Goal: Check status: Check status

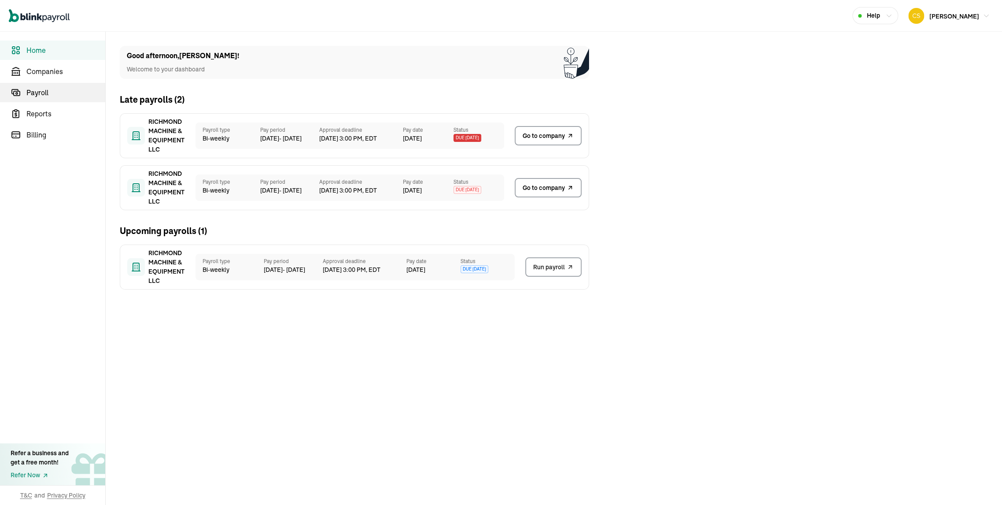
click at [47, 95] on span "Payroll" at bounding box center [65, 92] width 79 height 11
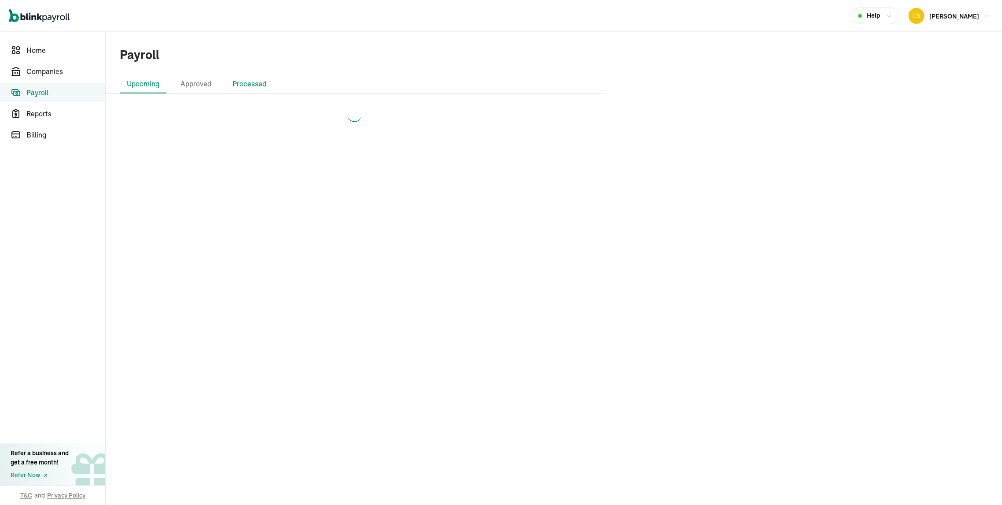
click at [273, 82] on li "Processed" at bounding box center [249, 84] width 48 height 18
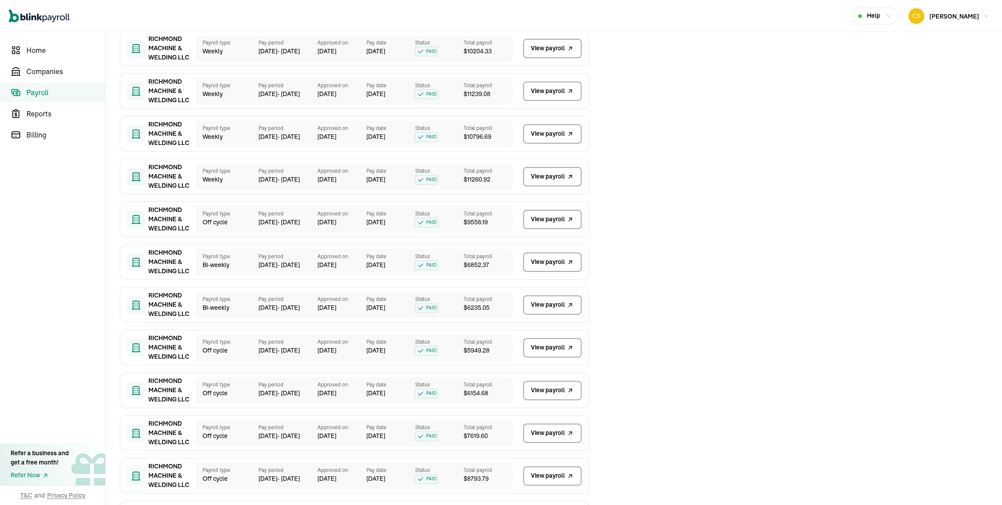
scroll to position [3209, 0]
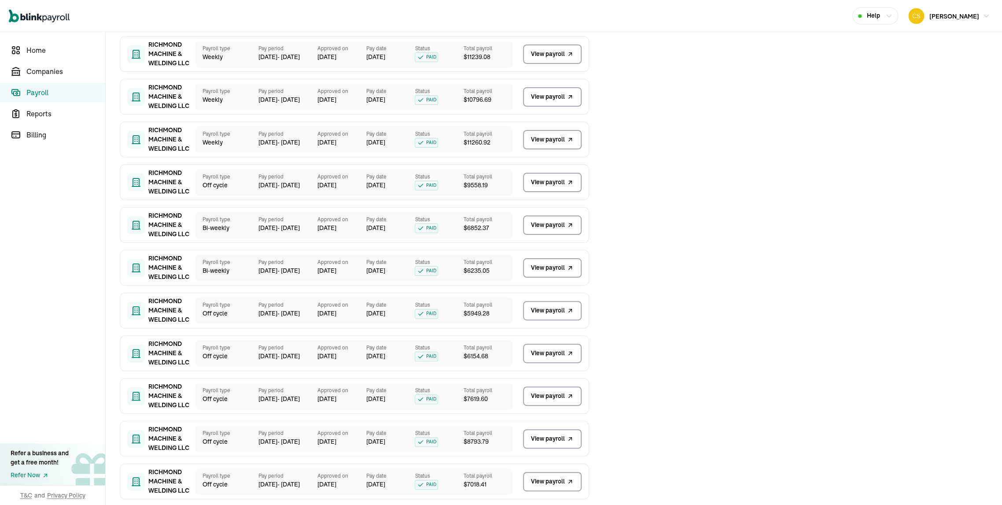
click at [545, 438] on span "View payroll" at bounding box center [548, 438] width 34 height 9
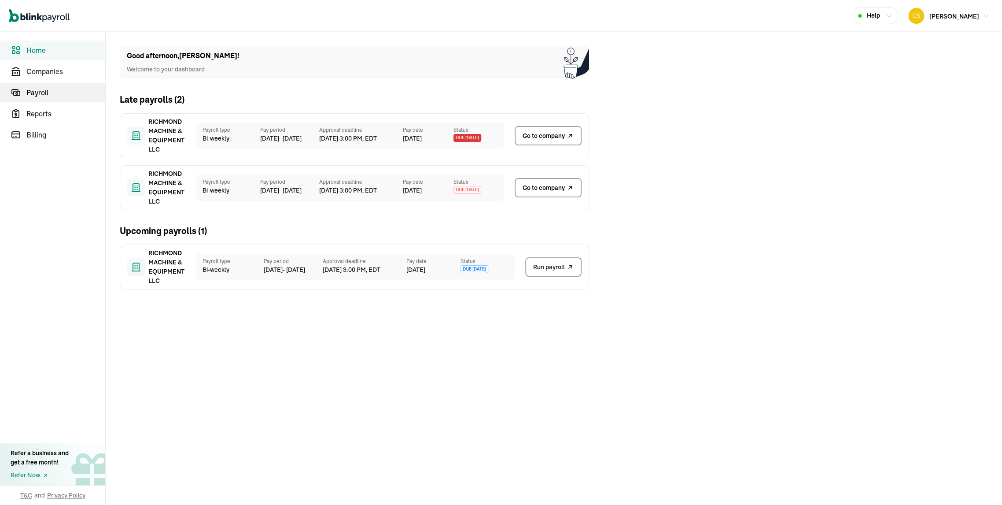
click at [47, 95] on span "Payroll" at bounding box center [65, 92] width 79 height 11
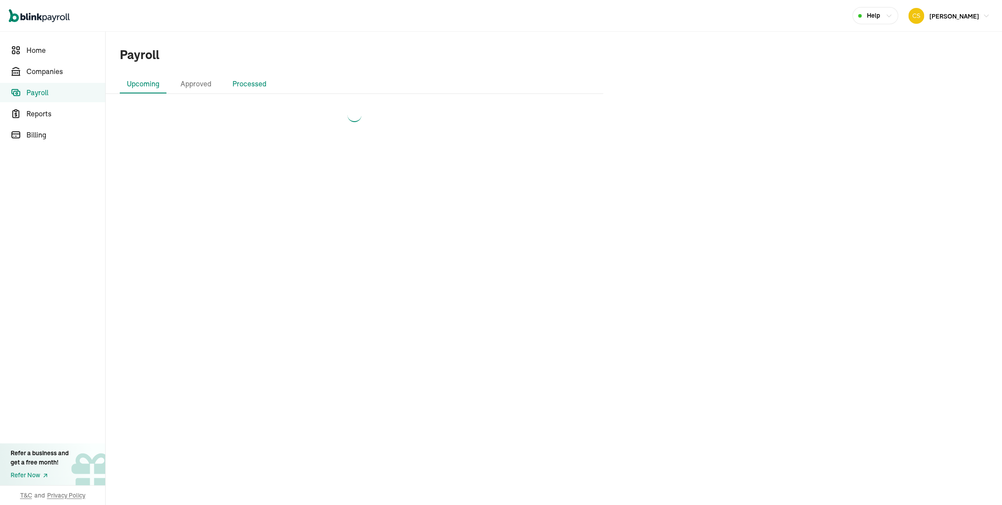
click at [273, 82] on li "Processed" at bounding box center [249, 84] width 48 height 18
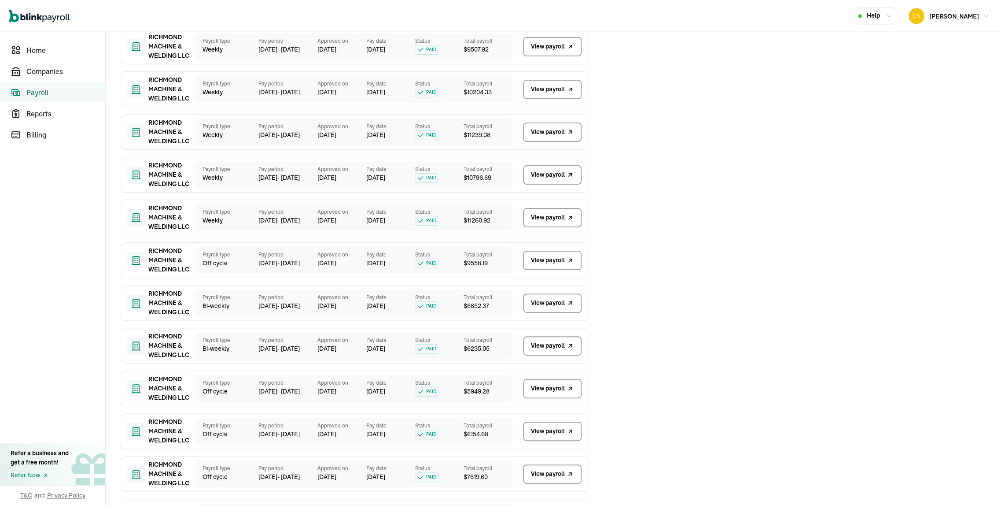
scroll to position [3209, 0]
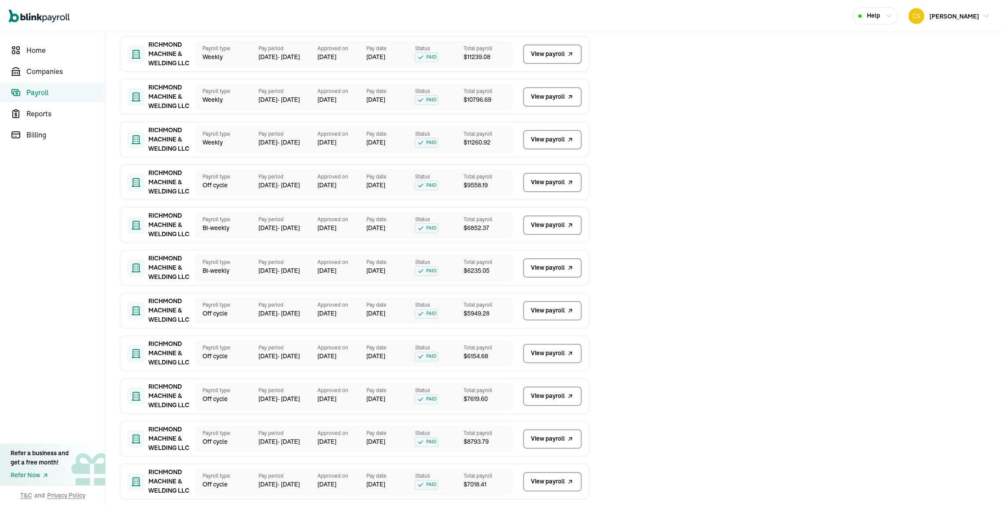
click at [545, 438] on span "View payroll" at bounding box center [548, 438] width 34 height 9
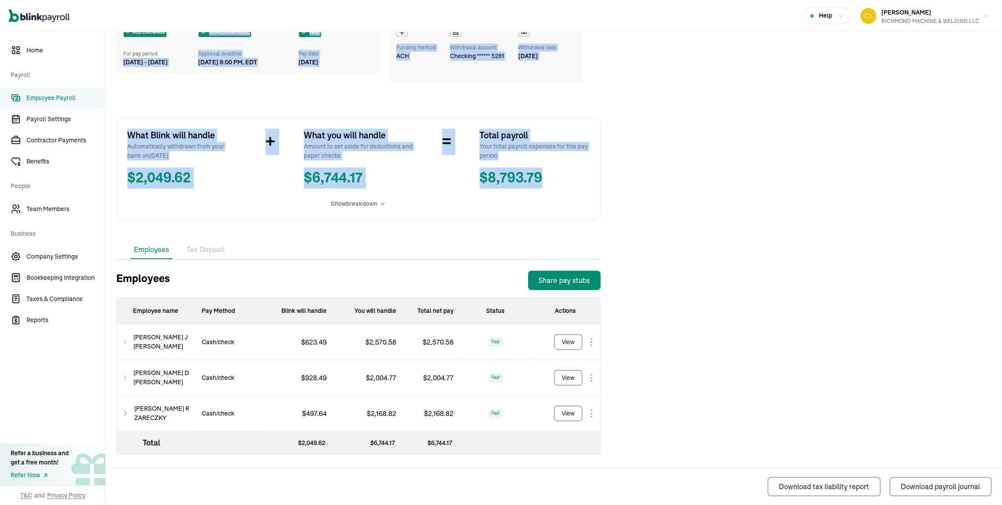
drag, startPoint x: 116, startPoint y: 55, endPoint x: 658, endPoint y: 144, distance: 549.6
click at [658, 144] on div "Back to Employee Payroll Off‑cycle Payroll ADD EARNINGS For pay period [DATE] -…" at bounding box center [554, 232] width 896 height 545
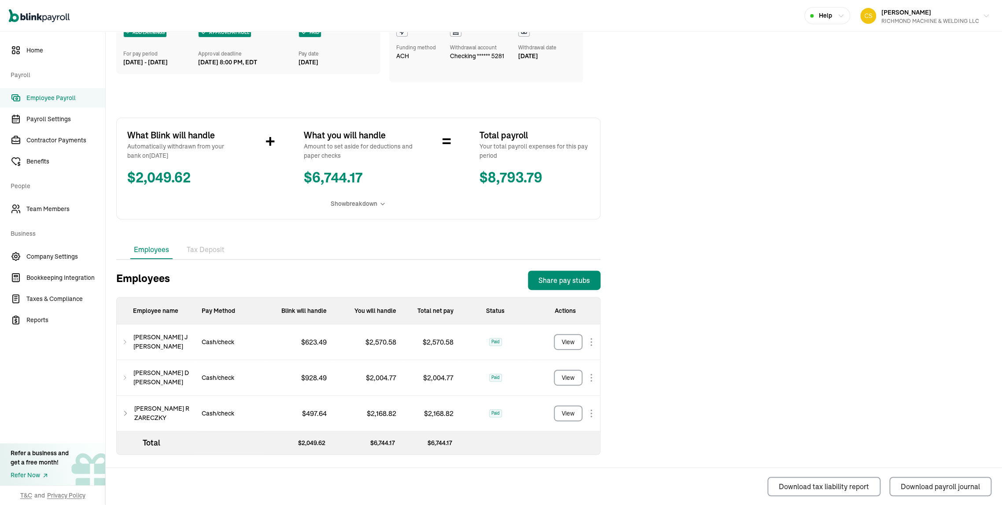
click at [369, 199] on span "Show breakdown" at bounding box center [354, 203] width 47 height 9
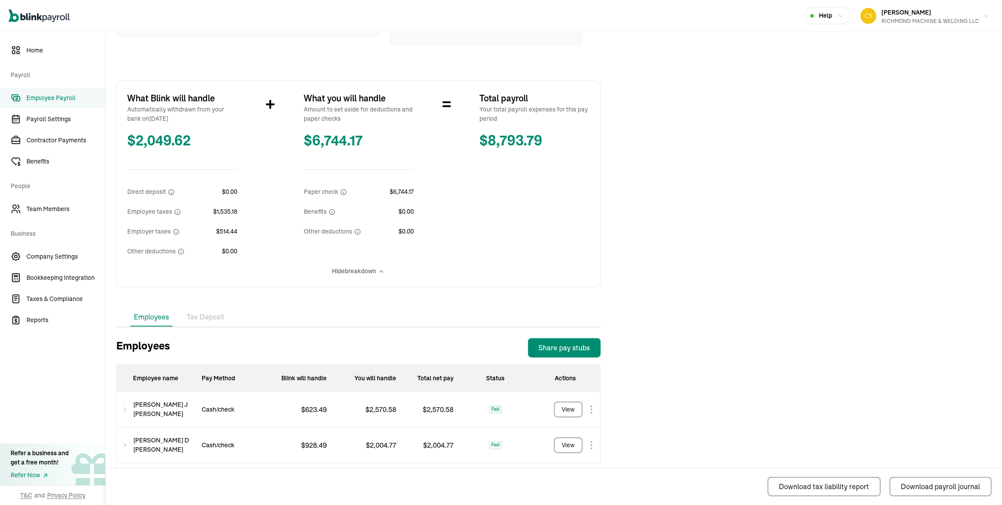
drag, startPoint x: 122, startPoint y: 64, endPoint x: 126, endPoint y: 77, distance: 12.8
click at [126, 77] on div "Back to Employee Payroll Off‑cycle Payroll ADD EARNINGS For pay period [DATE] -…" at bounding box center [358, 247] width 505 height 649
click at [486, 293] on div "Back to Employee Payroll Off‑cycle Payroll ADD EARNINGS For pay period Jul 23 -…" at bounding box center [358, 247] width 505 height 649
drag, startPoint x: 645, startPoint y: 277, endPoint x: 116, endPoint y: 144, distance: 544.9
click at [116, 144] on div "Back to Employee Payroll Off‑cycle Payroll ADD EARNINGS For pay period Jul 23 -…" at bounding box center [554, 247] width 896 height 649
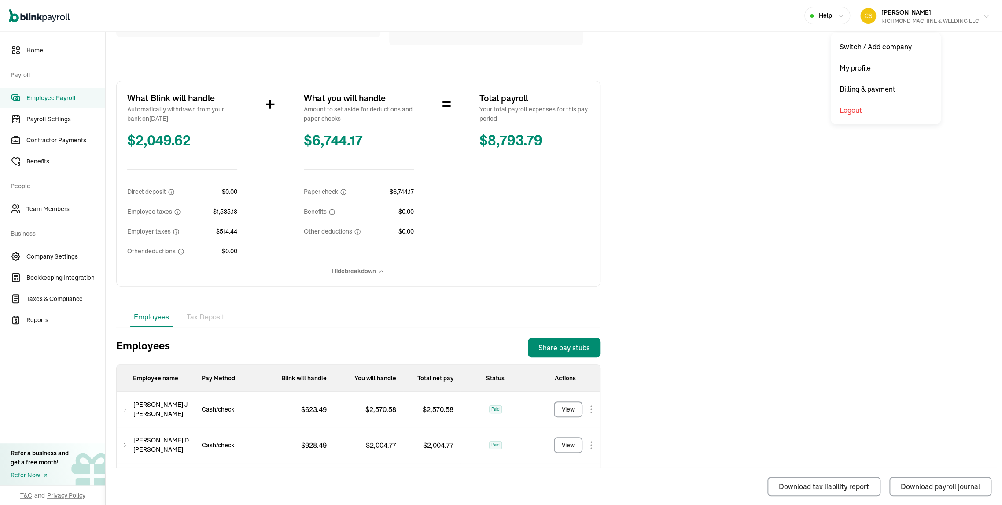
click at [920, 15] on span "[PERSON_NAME]" at bounding box center [906, 12] width 50 height 8
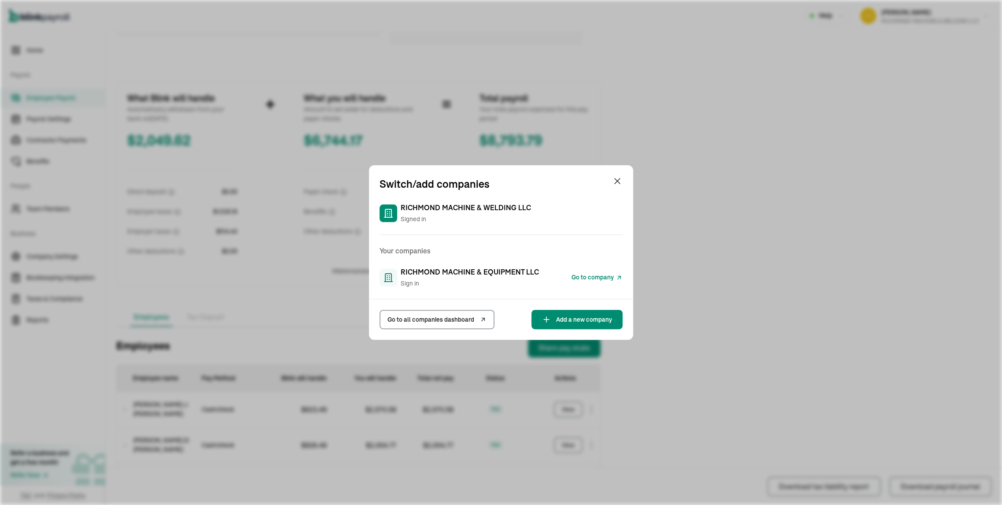
click at [434, 271] on span "RICHMOND MACHINE & EQUIPMENT LLC" at bounding box center [470, 271] width 138 height 11
click at [591, 274] on span "Go to company" at bounding box center [592, 277] width 42 height 9
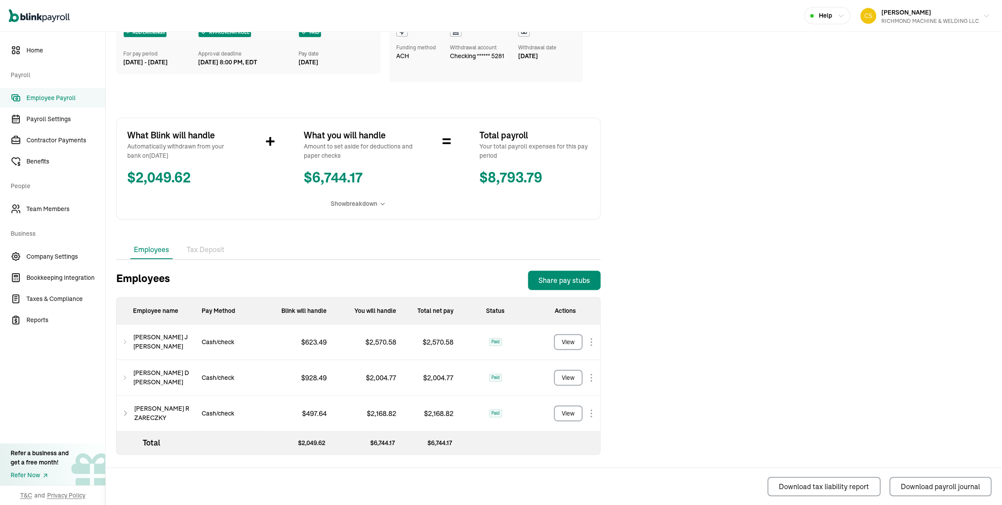
scroll to position [109, 0]
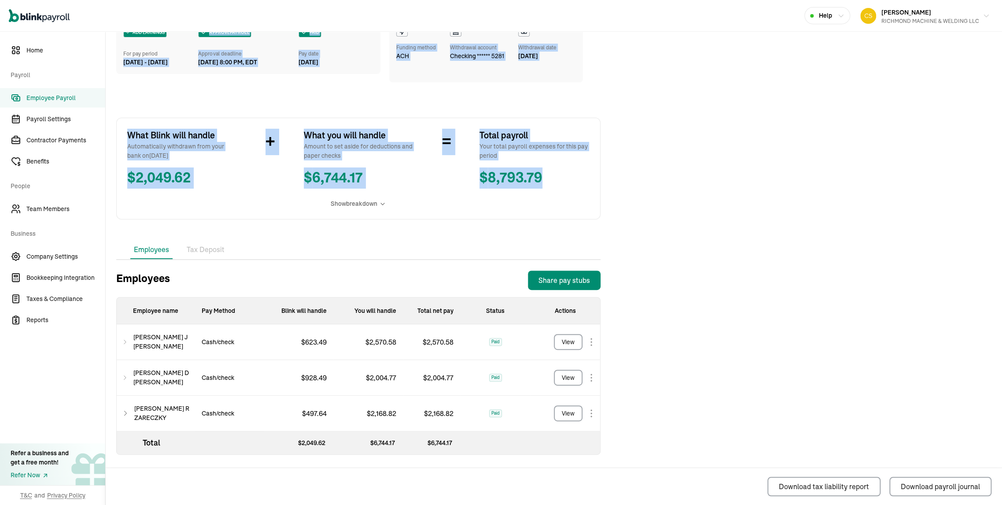
drag, startPoint x: 116, startPoint y: 55, endPoint x: 658, endPoint y: 144, distance: 549.6
click at [658, 144] on div "Back to Employee Payroll Off‑cycle Payroll ADD EARNINGS For pay period Jul 23 -…" at bounding box center [554, 232] width 896 height 545
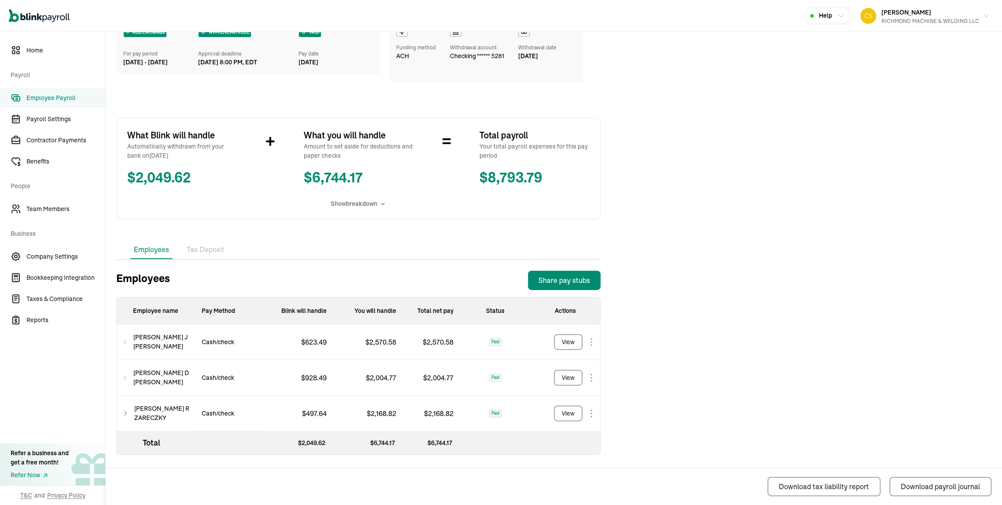
click at [369, 199] on span "Show breakdown" at bounding box center [354, 203] width 47 height 9
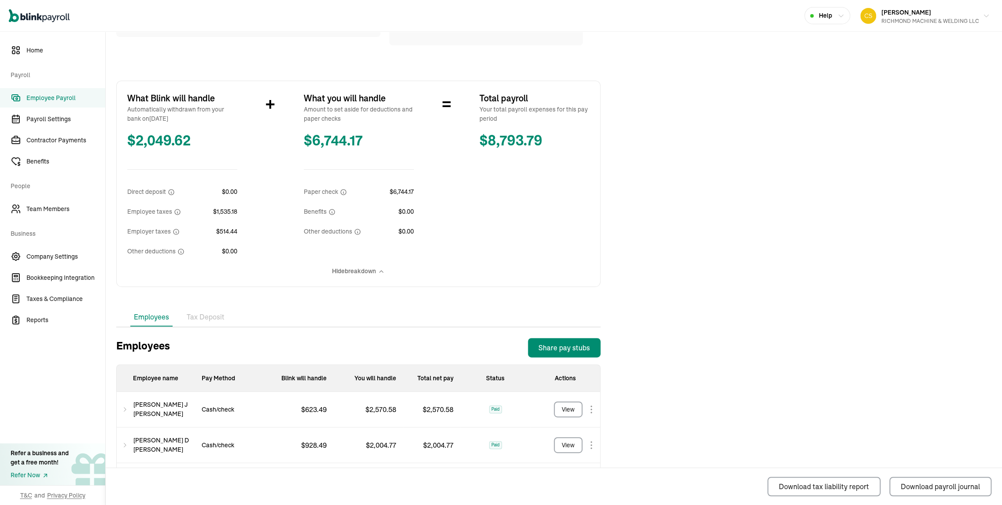
drag, startPoint x: 122, startPoint y: 64, endPoint x: 126, endPoint y: 77, distance: 12.8
click at [126, 77] on div "Back to Employee Payroll Off‑cycle Payroll ADD EARNINGS For pay period Jul 23 -…" at bounding box center [358, 247] width 505 height 649
click at [486, 293] on div "Back to Employee Payroll Off‑cycle Payroll ADD EARNINGS For pay period Jul 23 -…" at bounding box center [358, 247] width 505 height 649
drag, startPoint x: 645, startPoint y: 281, endPoint x: 116, endPoint y: 144, distance: 545.8
click at [116, 144] on div "Back to Employee Payroll Off‑cycle Payroll ADD EARNINGS For pay period Jul 23 -…" at bounding box center [554, 247] width 896 height 649
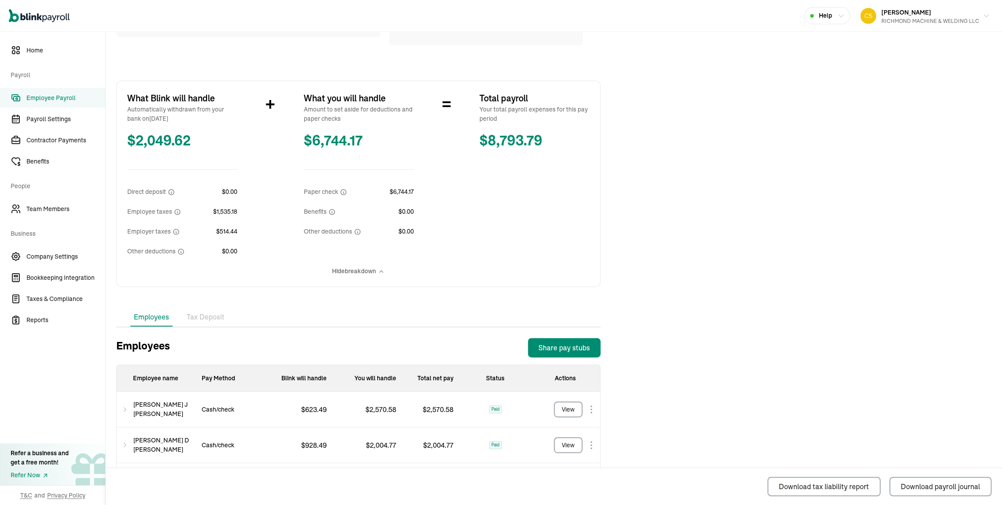
scroll to position [0, 0]
click at [920, 15] on span "[PERSON_NAME]" at bounding box center [906, 12] width 50 height 8
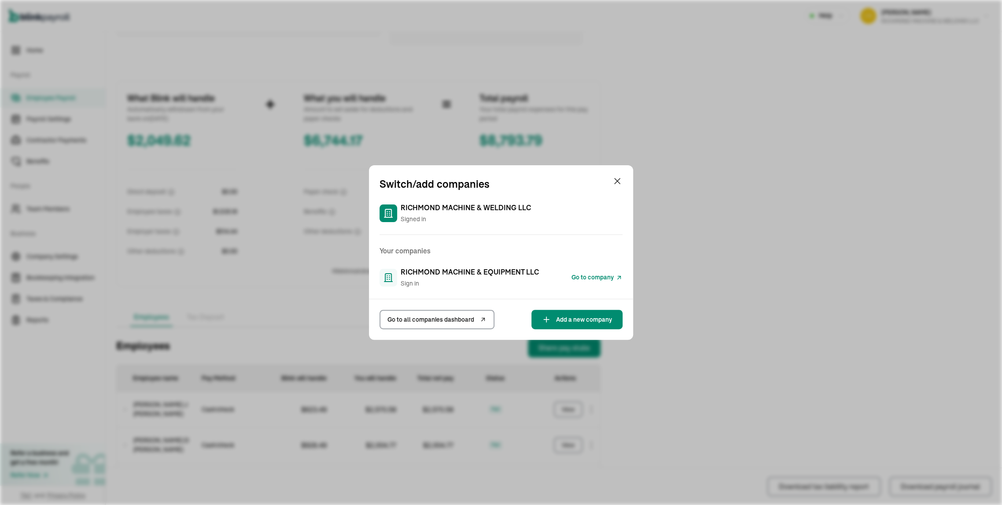
click at [434, 271] on span "RICHMOND MACHINE & EQUIPMENT LLC" at bounding box center [470, 271] width 138 height 11
click at [591, 274] on span "Go to company" at bounding box center [592, 277] width 42 height 9
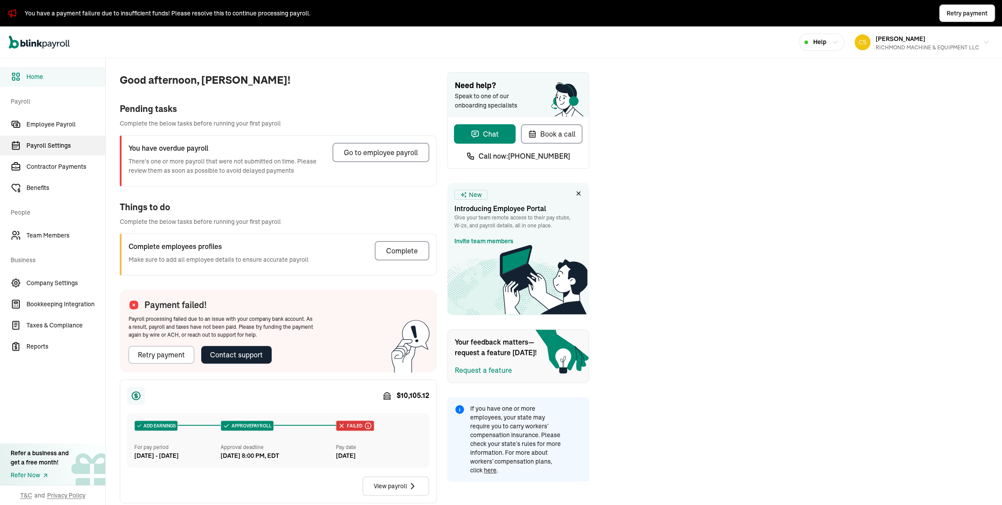
click at [57, 147] on span "Payroll Settings" at bounding box center [65, 145] width 79 height 9
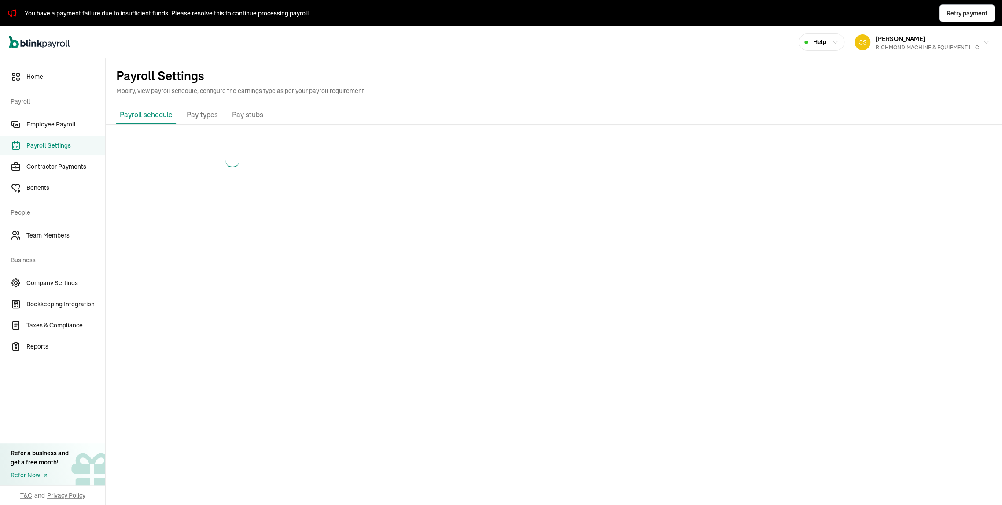
click at [57, 147] on span "Payroll Settings" at bounding box center [65, 145] width 79 height 9
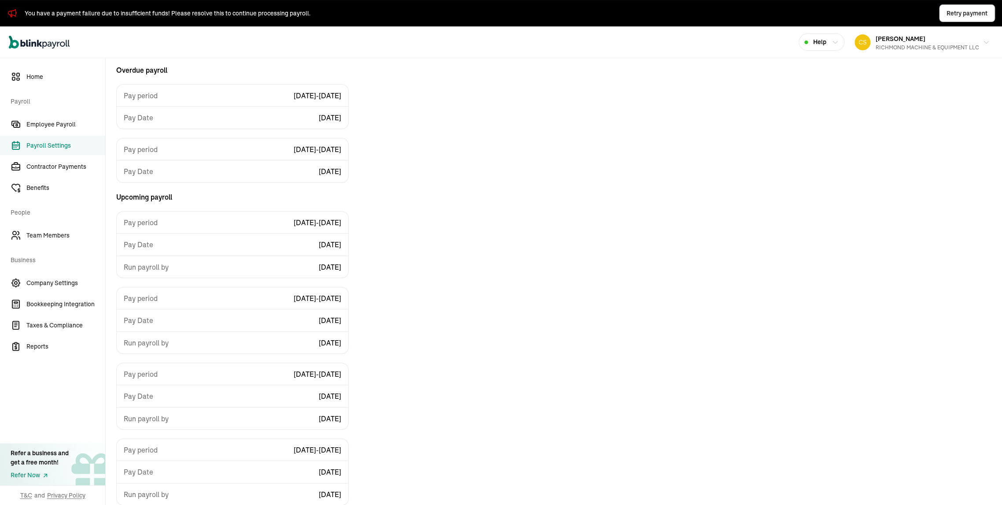
scroll to position [181, 0]
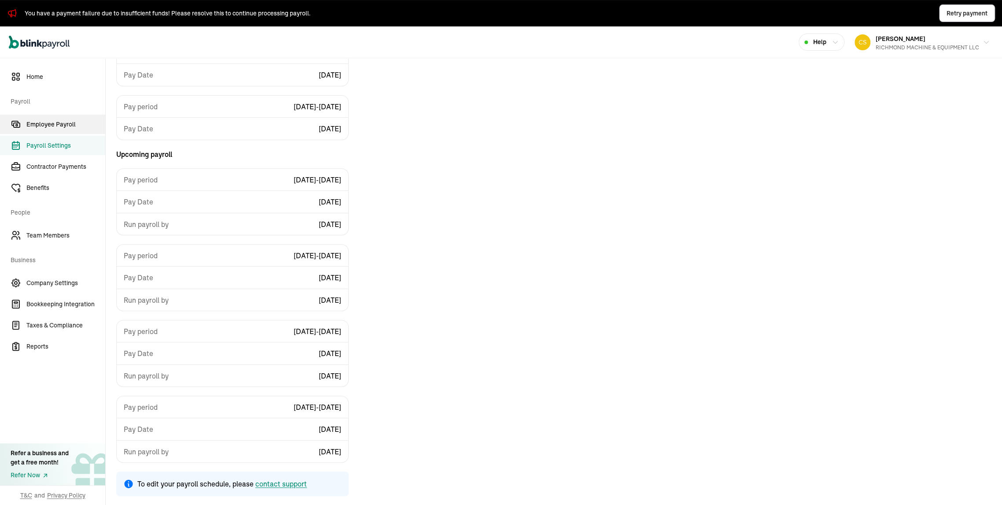
click at [58, 126] on span "Employee Payroll" at bounding box center [65, 124] width 79 height 9
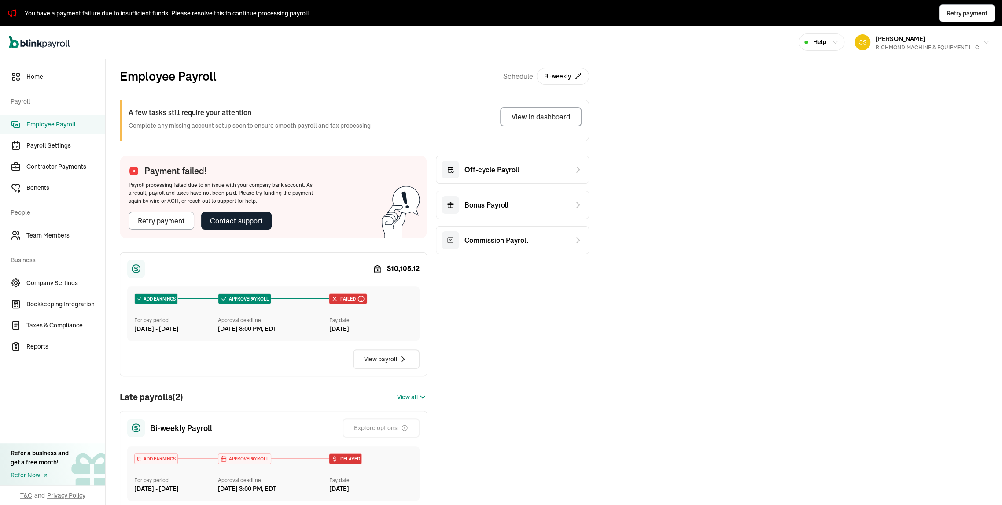
click at [58, 126] on span "Employee Payroll" at bounding box center [65, 124] width 79 height 9
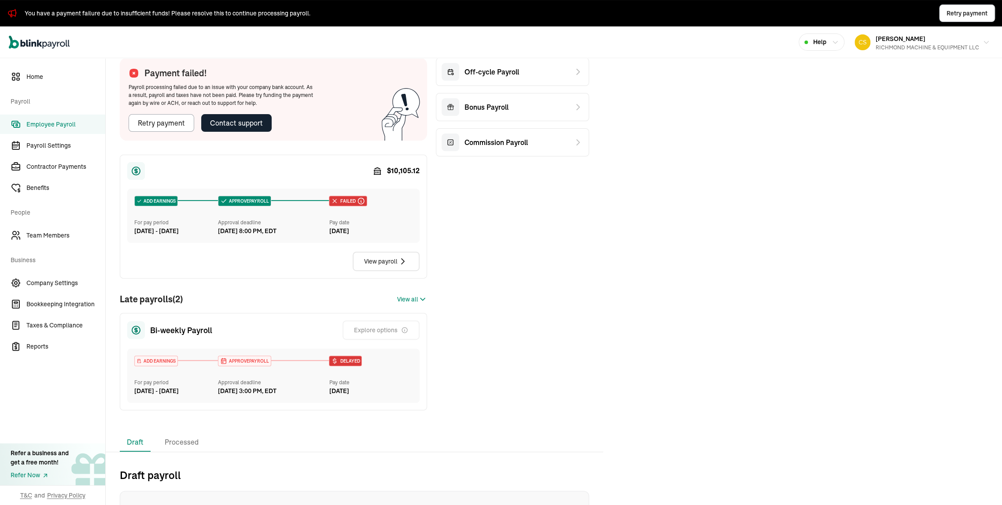
scroll to position [211, 0]
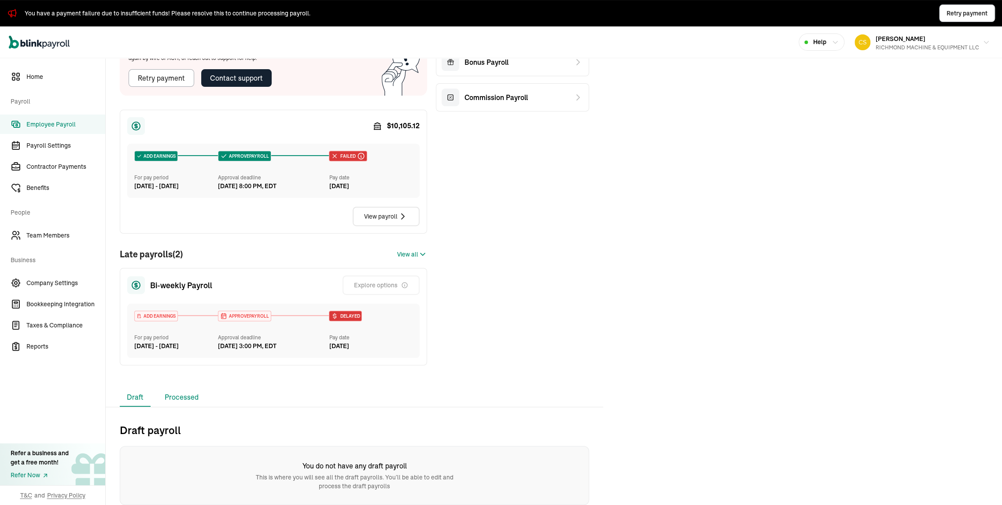
click at [197, 388] on li "Processed" at bounding box center [182, 397] width 48 height 18
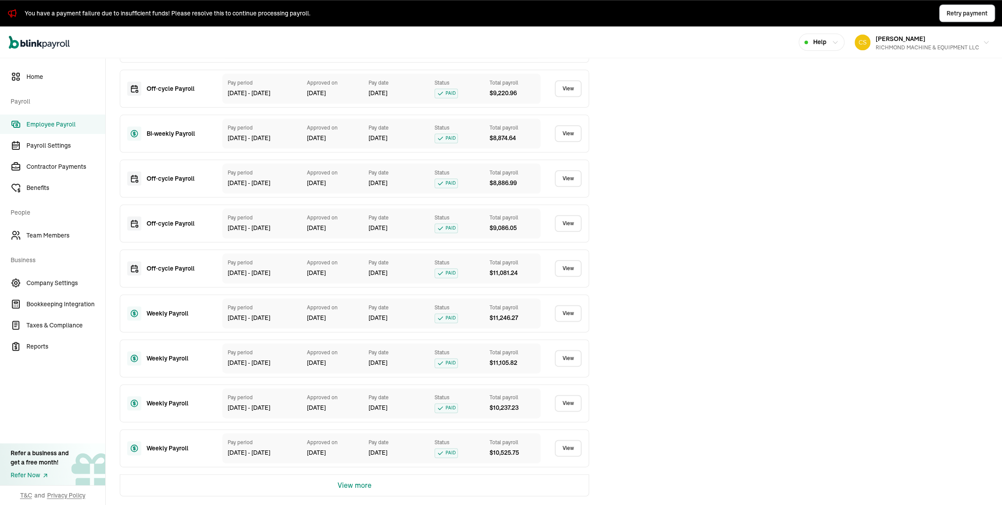
scroll to position [641, 0]
click at [352, 486] on button "View more" at bounding box center [355, 484] width 34 height 21
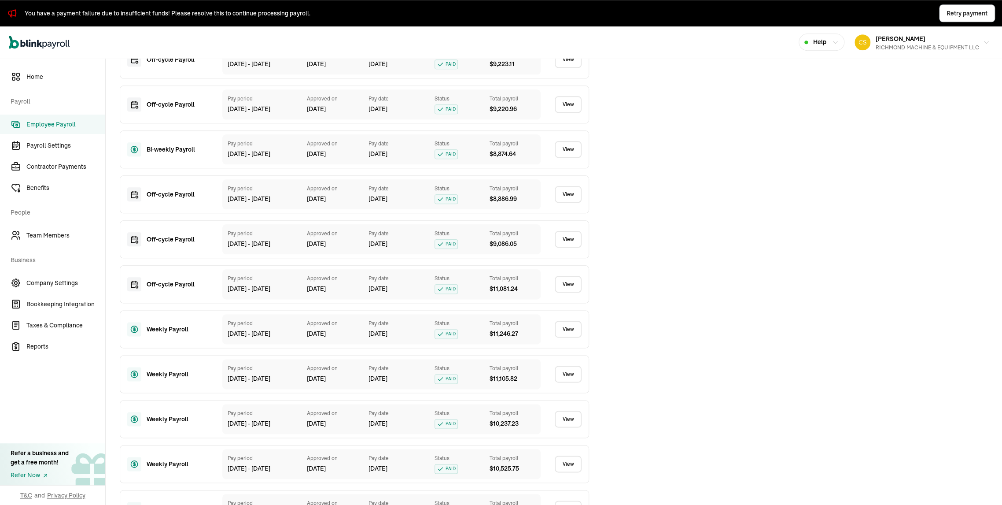
scroll to position [504, 0]
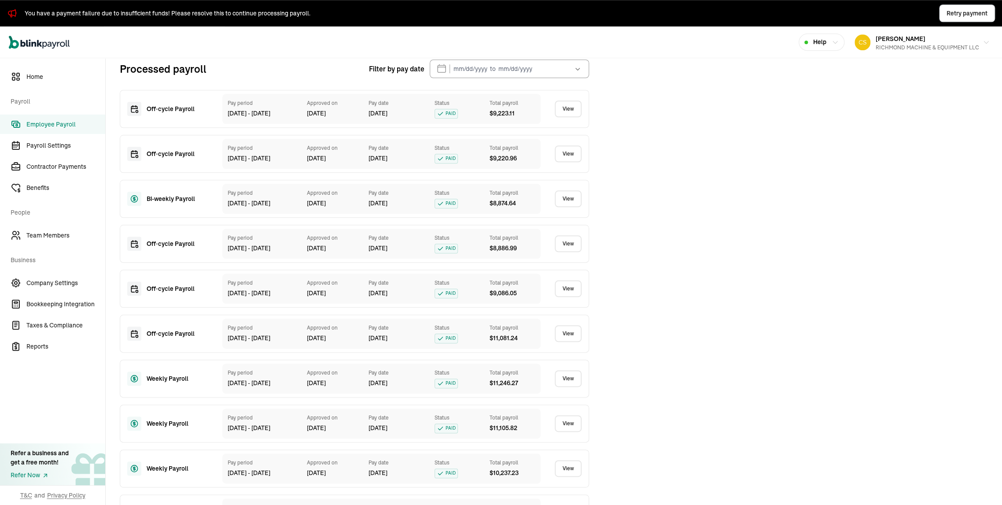
click at [574, 117] on link "View" at bounding box center [568, 108] width 27 height 17
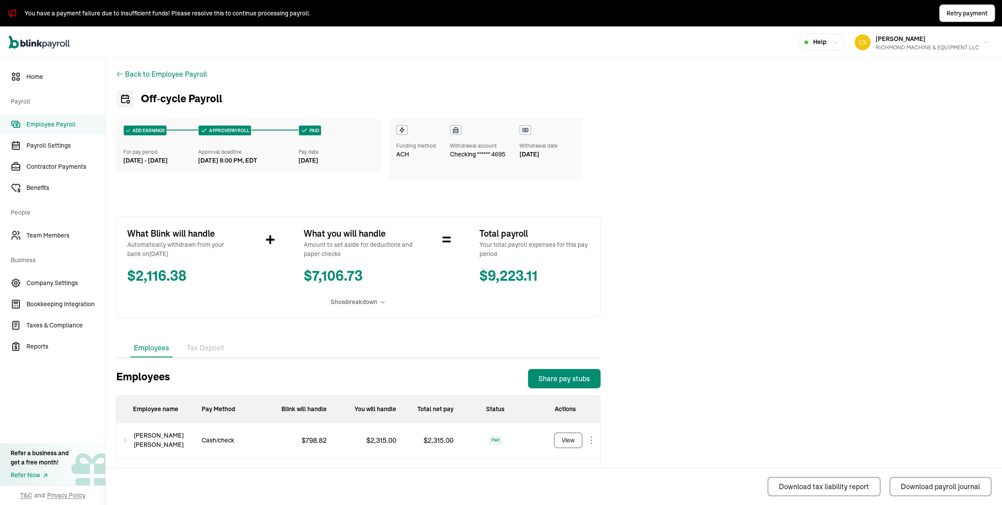
drag, startPoint x: 119, startPoint y: 81, endPoint x: 715, endPoint y: 323, distance: 643.4
click at [715, 323] on div "Back to Employee Payroll Off‑cycle Payroll ADD EARNINGS For pay period Jul 9 - …" at bounding box center [554, 366] width 896 height 616
click at [246, 315] on div "What Blink will handle Automatically withdrawn from your bank on Jul 30, 2025 $…" at bounding box center [358, 267] width 484 height 102
click at [612, 302] on div "Back to Employee Payroll Off‑cycle Payroll ADD EARNINGS For pay period Jul 9 - …" at bounding box center [554, 366] width 896 height 616
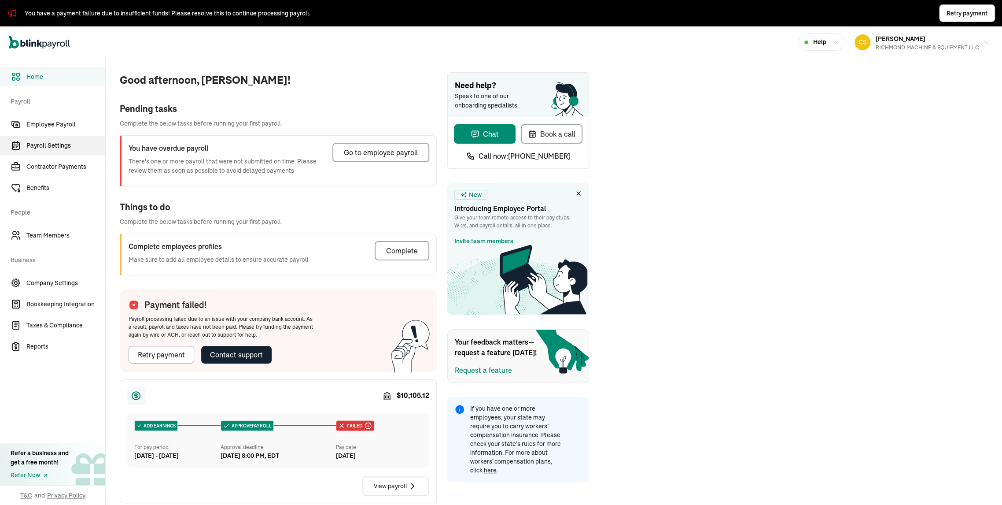
click at [57, 147] on span "Payroll Settings" at bounding box center [65, 145] width 79 height 9
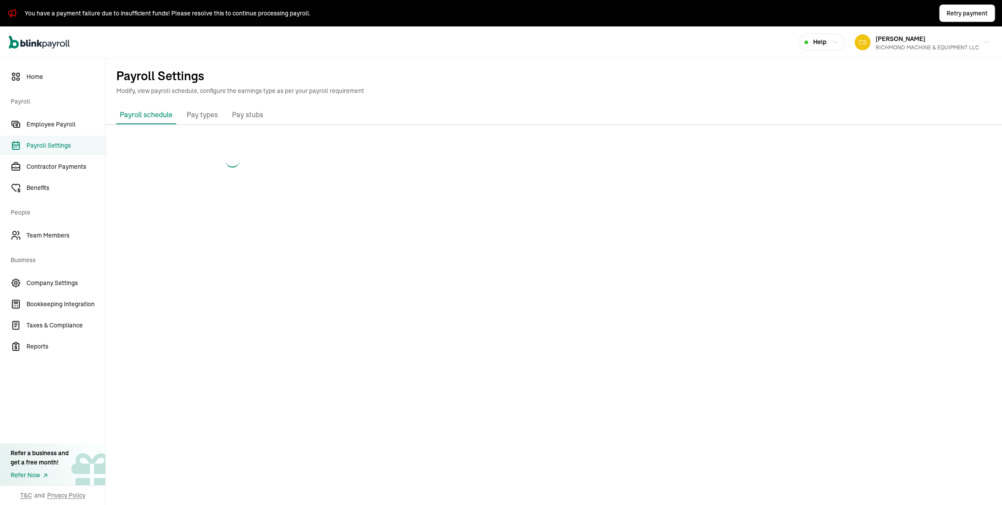
click at [57, 147] on span "Payroll Settings" at bounding box center [65, 145] width 79 height 9
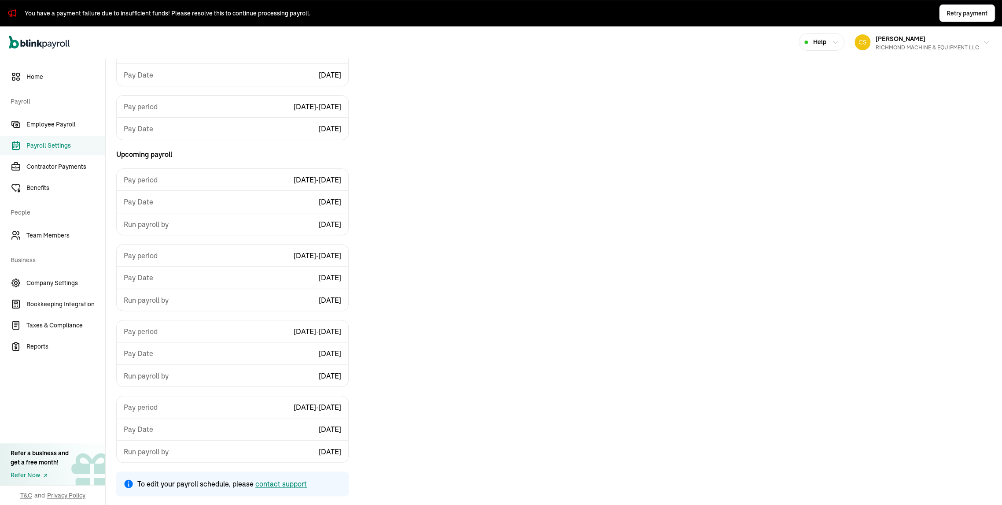
scroll to position [181, 0]
click at [58, 126] on span "Employee Payroll" at bounding box center [65, 124] width 79 height 9
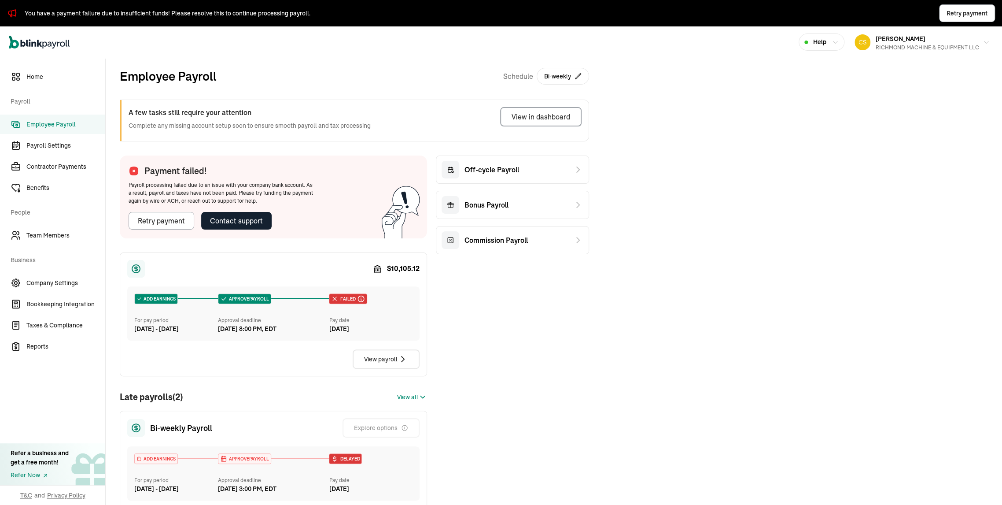
click at [58, 126] on span "Employee Payroll" at bounding box center [65, 124] width 79 height 9
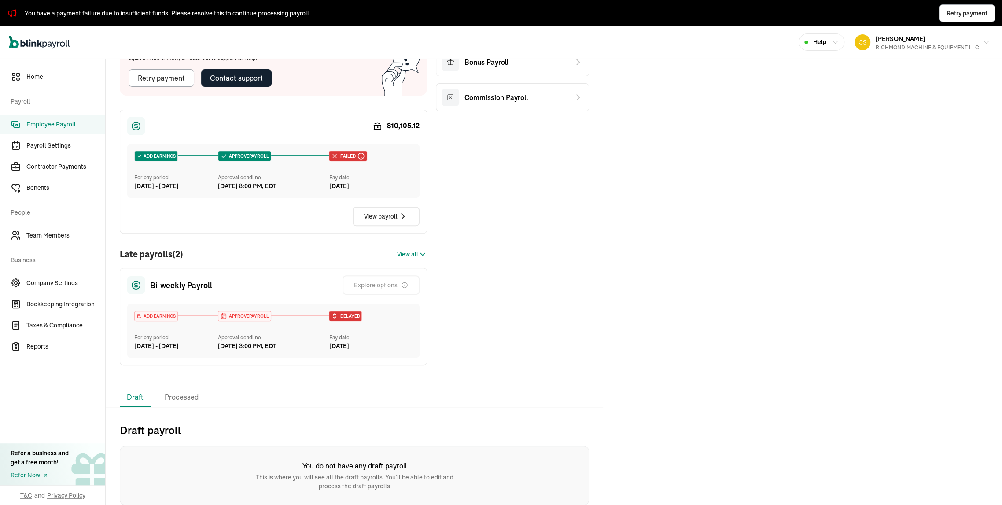
scroll to position [211, 0]
click at [197, 388] on li "Processed" at bounding box center [182, 397] width 48 height 18
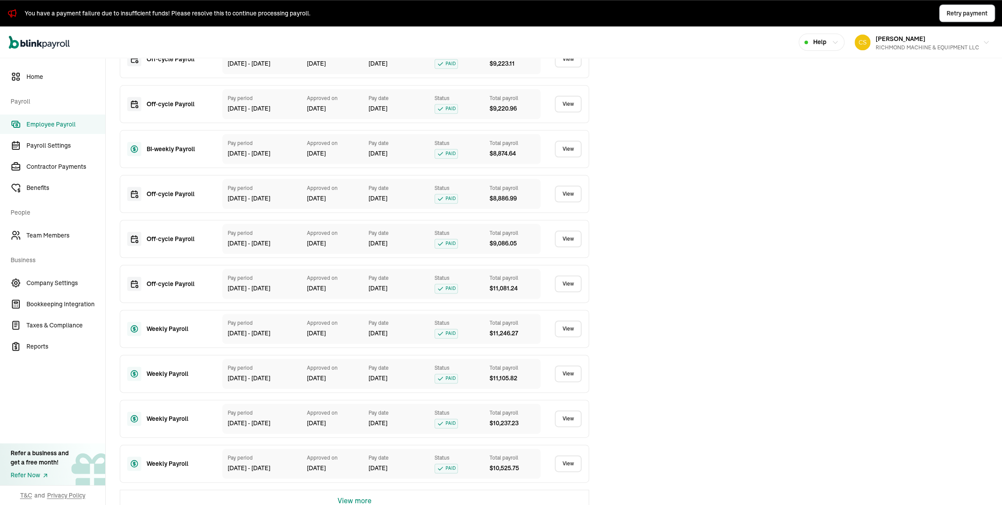
scroll to position [641, 0]
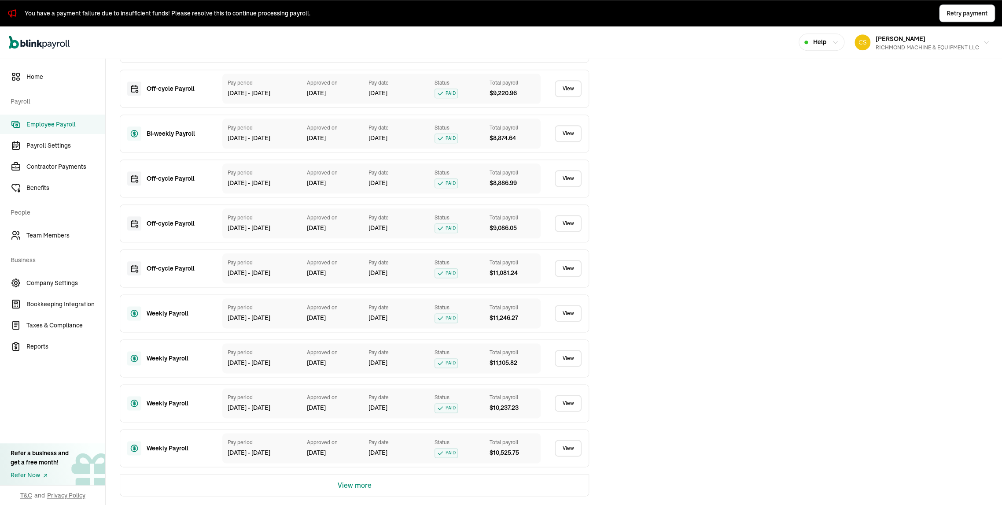
click at [352, 486] on button "View more" at bounding box center [355, 484] width 34 height 21
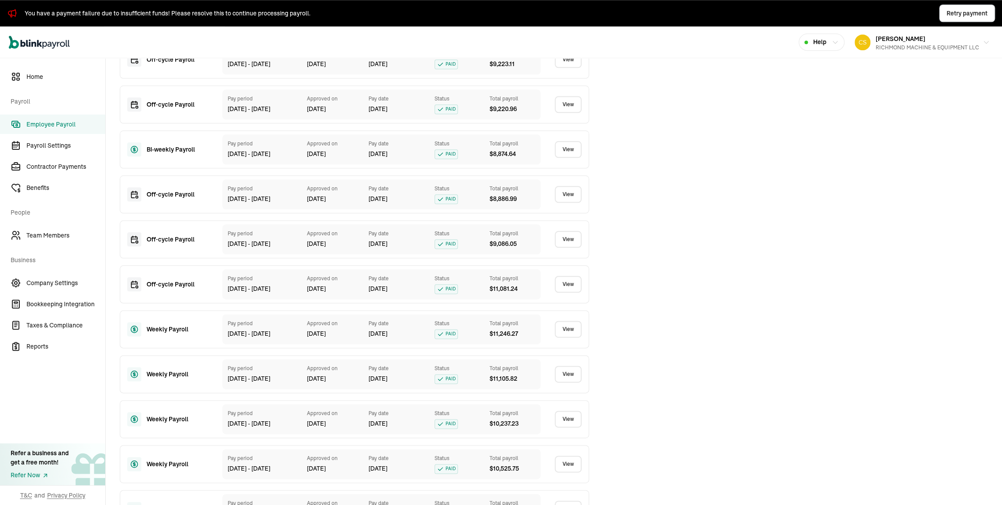
scroll to position [504, 0]
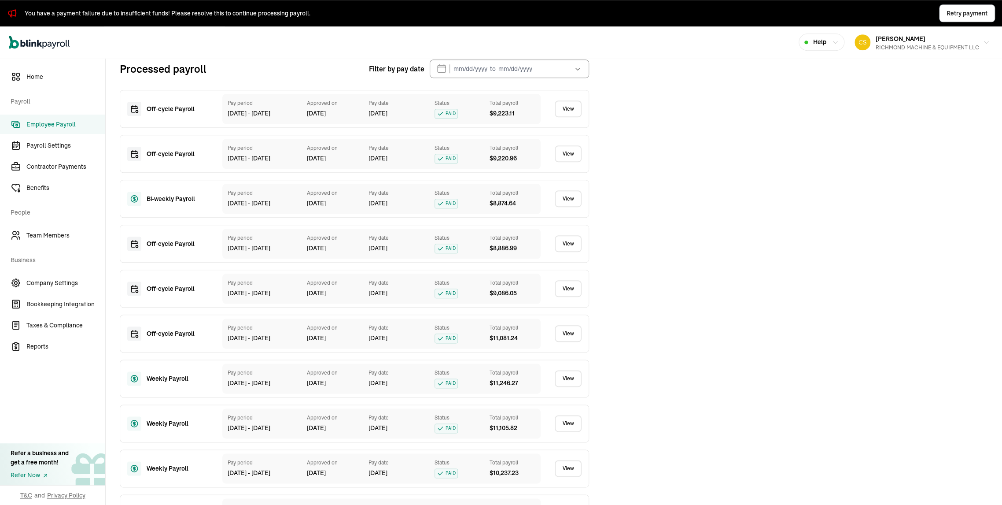
click at [574, 117] on link "View" at bounding box center [568, 108] width 27 height 17
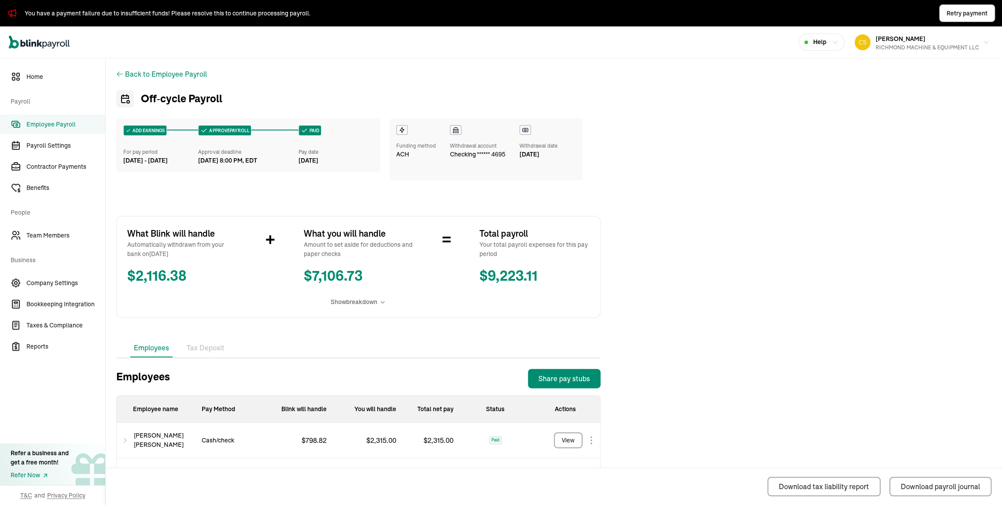
drag, startPoint x: 119, startPoint y: 81, endPoint x: 715, endPoint y: 323, distance: 643.4
click at [715, 323] on div "Back to Employee Payroll Off‑cycle Payroll ADD EARNINGS For pay period [DATE] -…" at bounding box center [554, 366] width 896 height 616
click at [246, 315] on div "What Blink will handle Automatically withdrawn from your bank on [DATE] $ 2,116…" at bounding box center [358, 267] width 484 height 102
click at [612, 302] on div "Back to Employee Payroll Off‑cycle Payroll ADD EARNINGS For pay period [DATE] -…" at bounding box center [554, 366] width 896 height 616
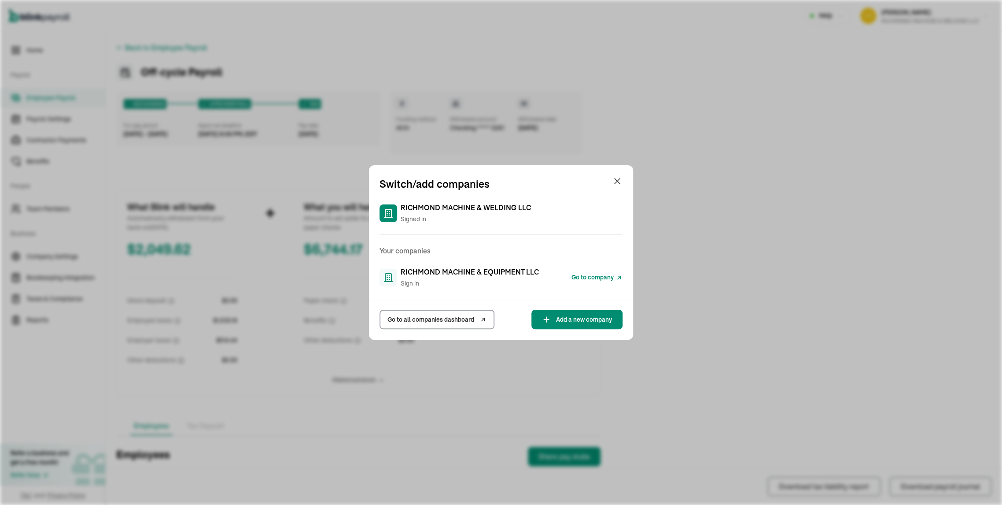
scroll to position [109, 0]
